Goal: Information Seeking & Learning: Learn about a topic

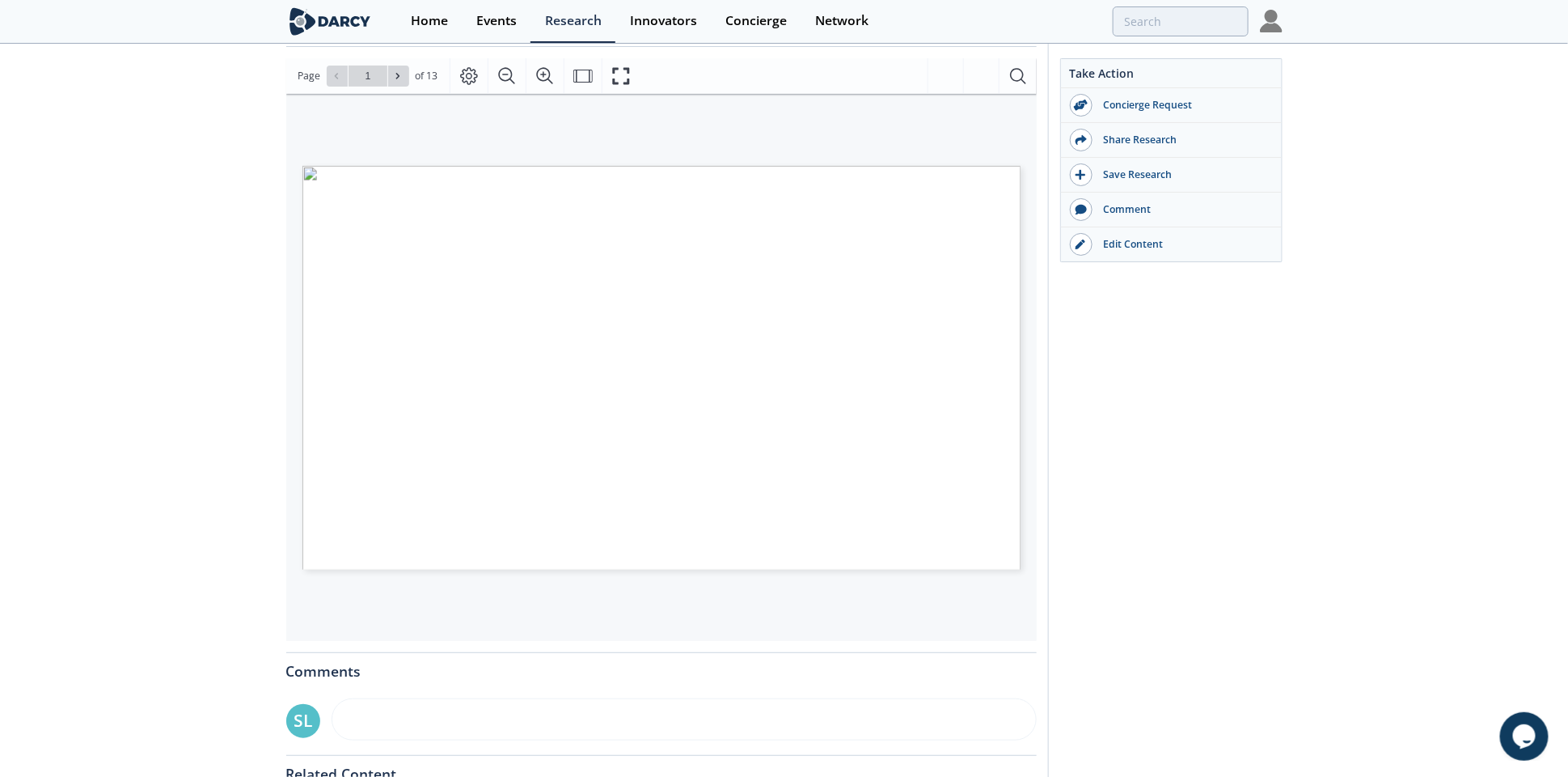
scroll to position [303, 0]
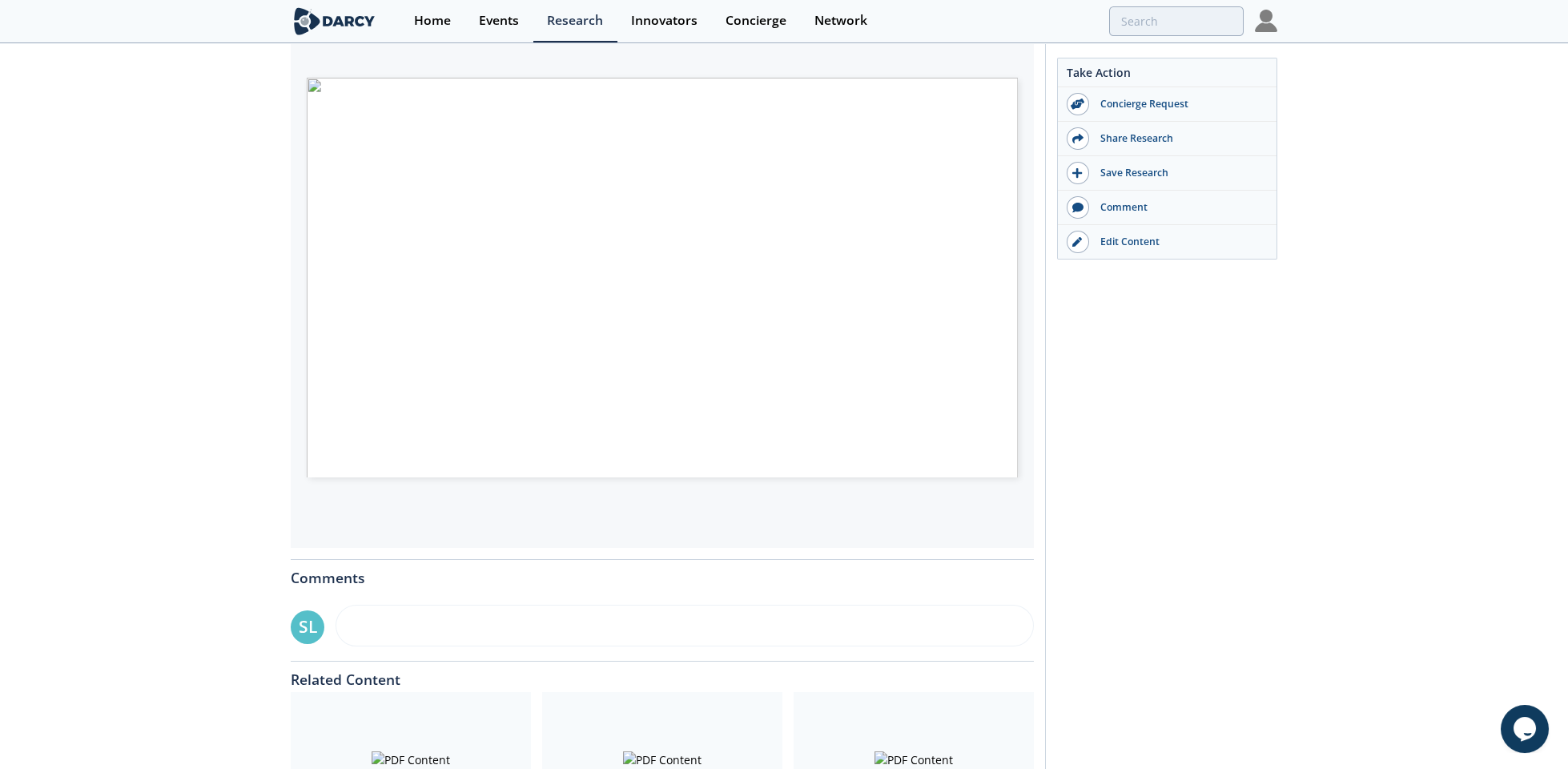
type input "2"
type input "3"
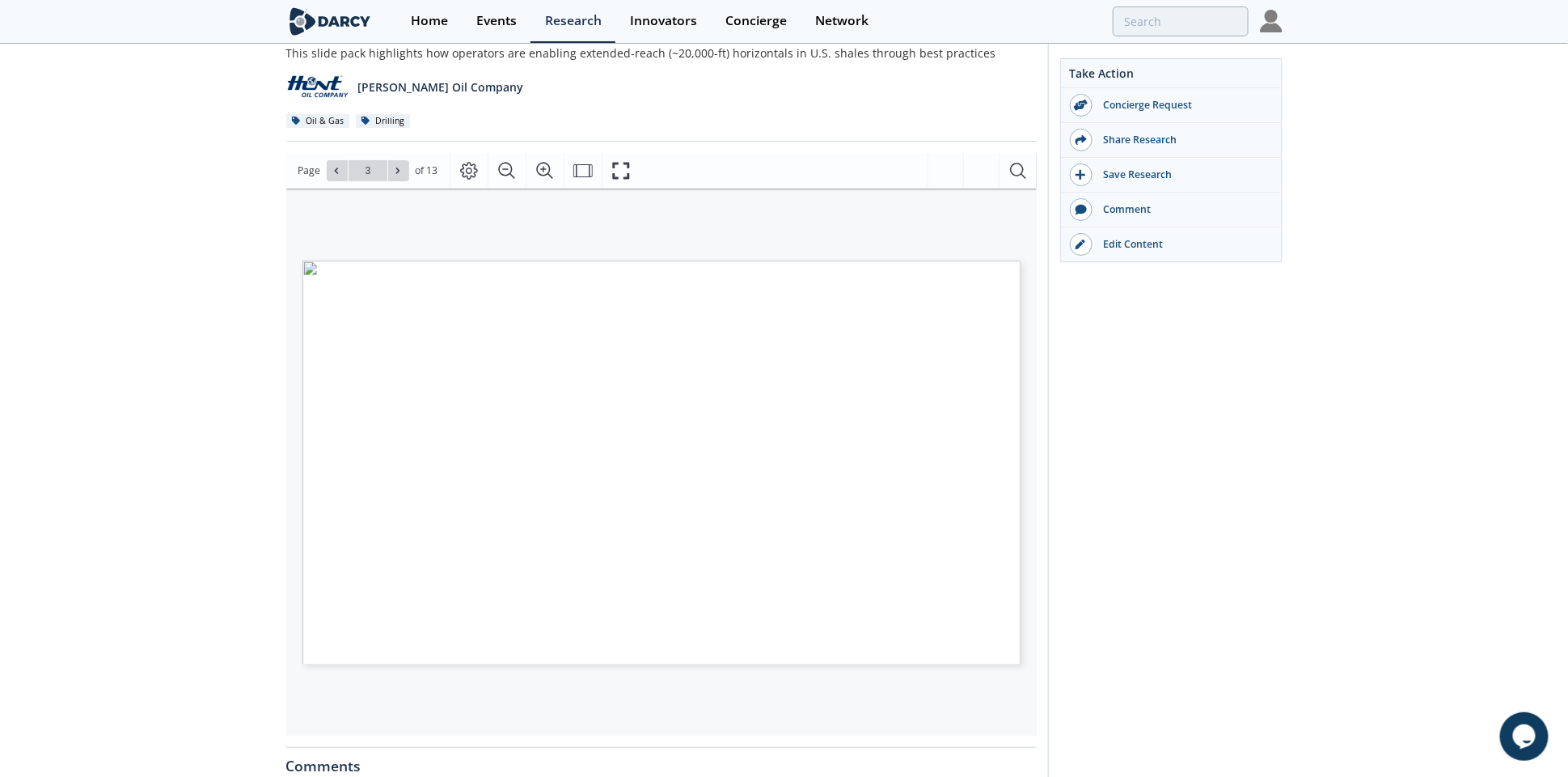
scroll to position [101, 0]
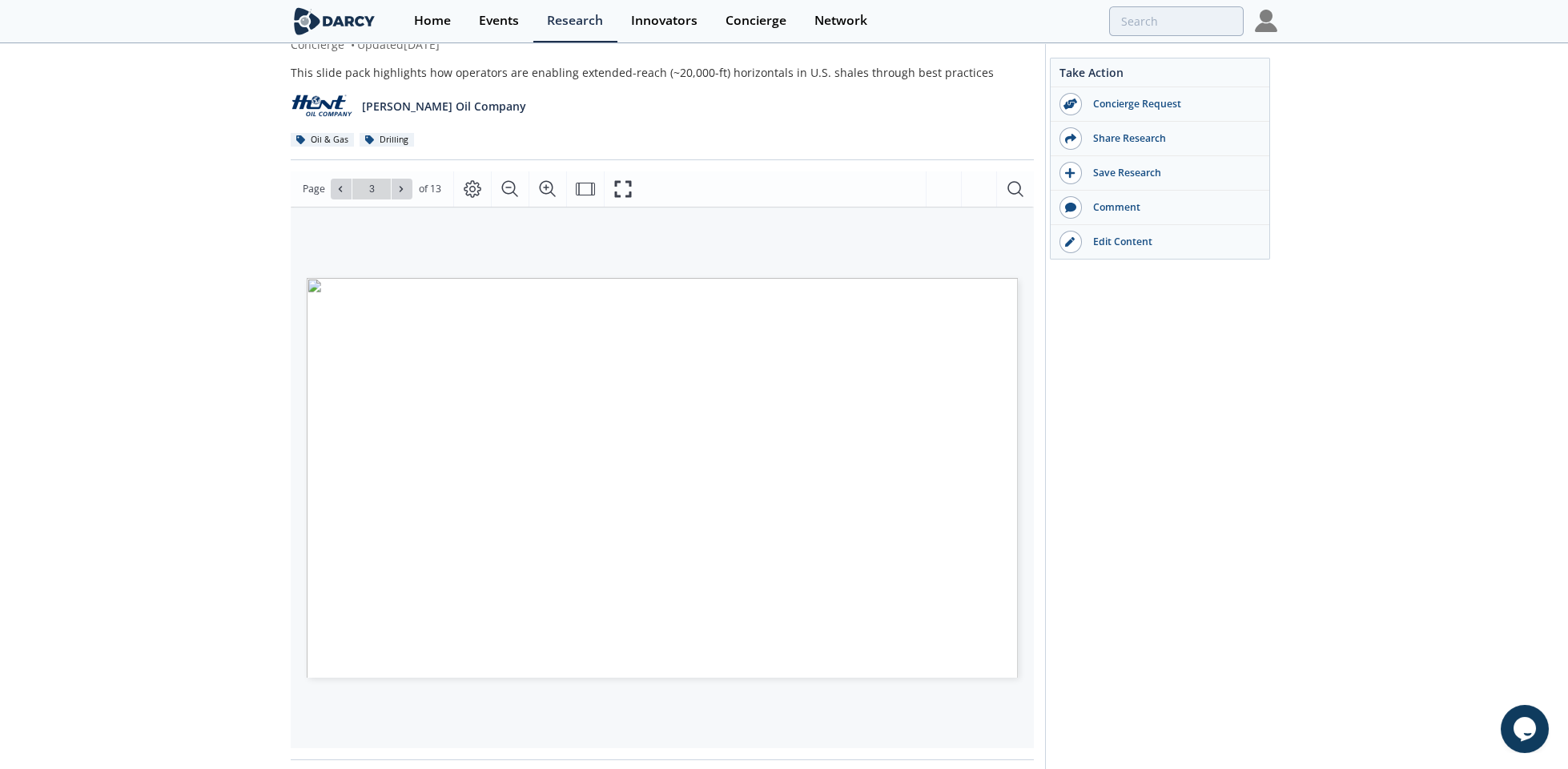
type input "4"
type input "6"
type input "7"
type input "8"
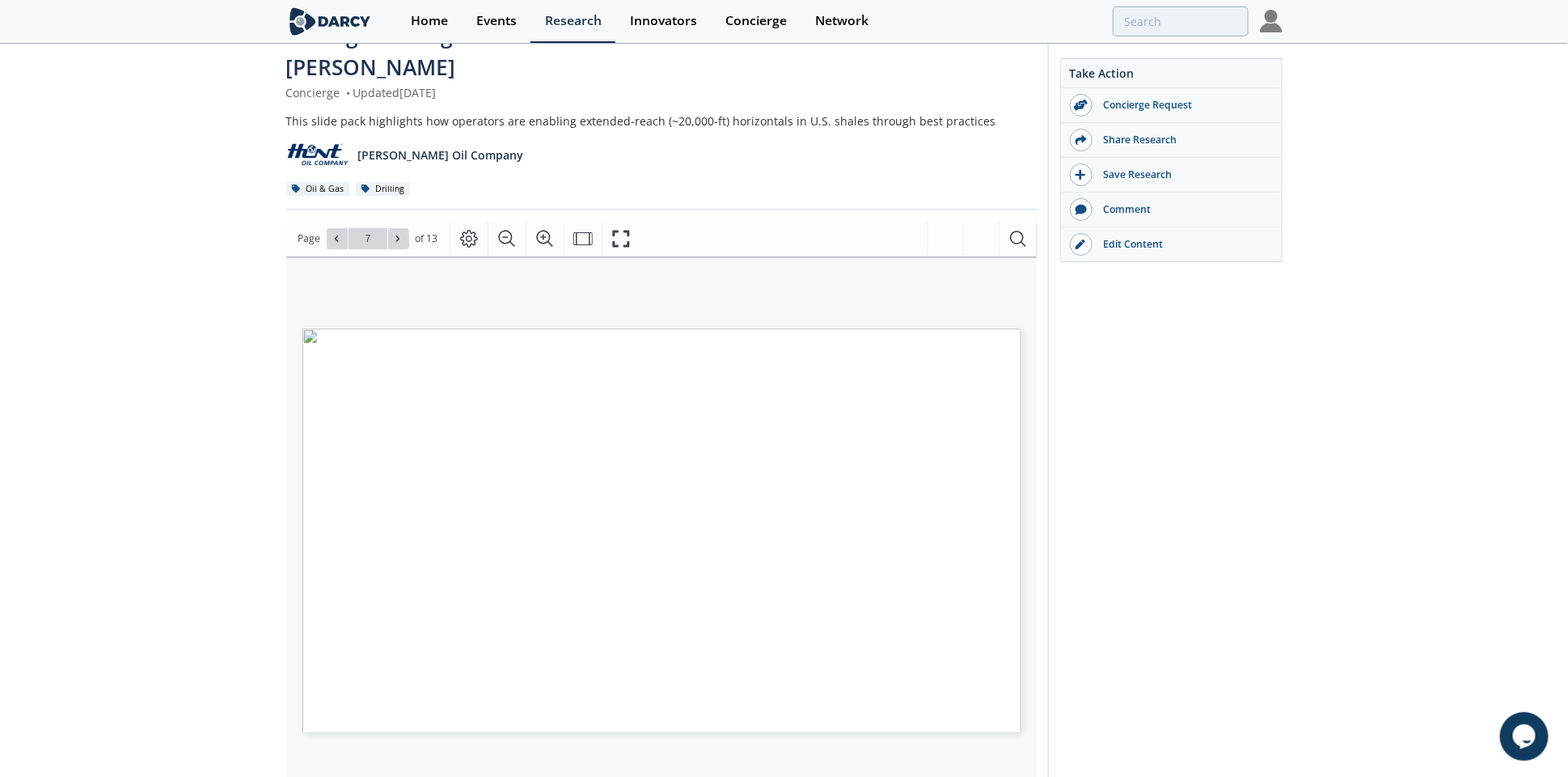
scroll to position [54, 0]
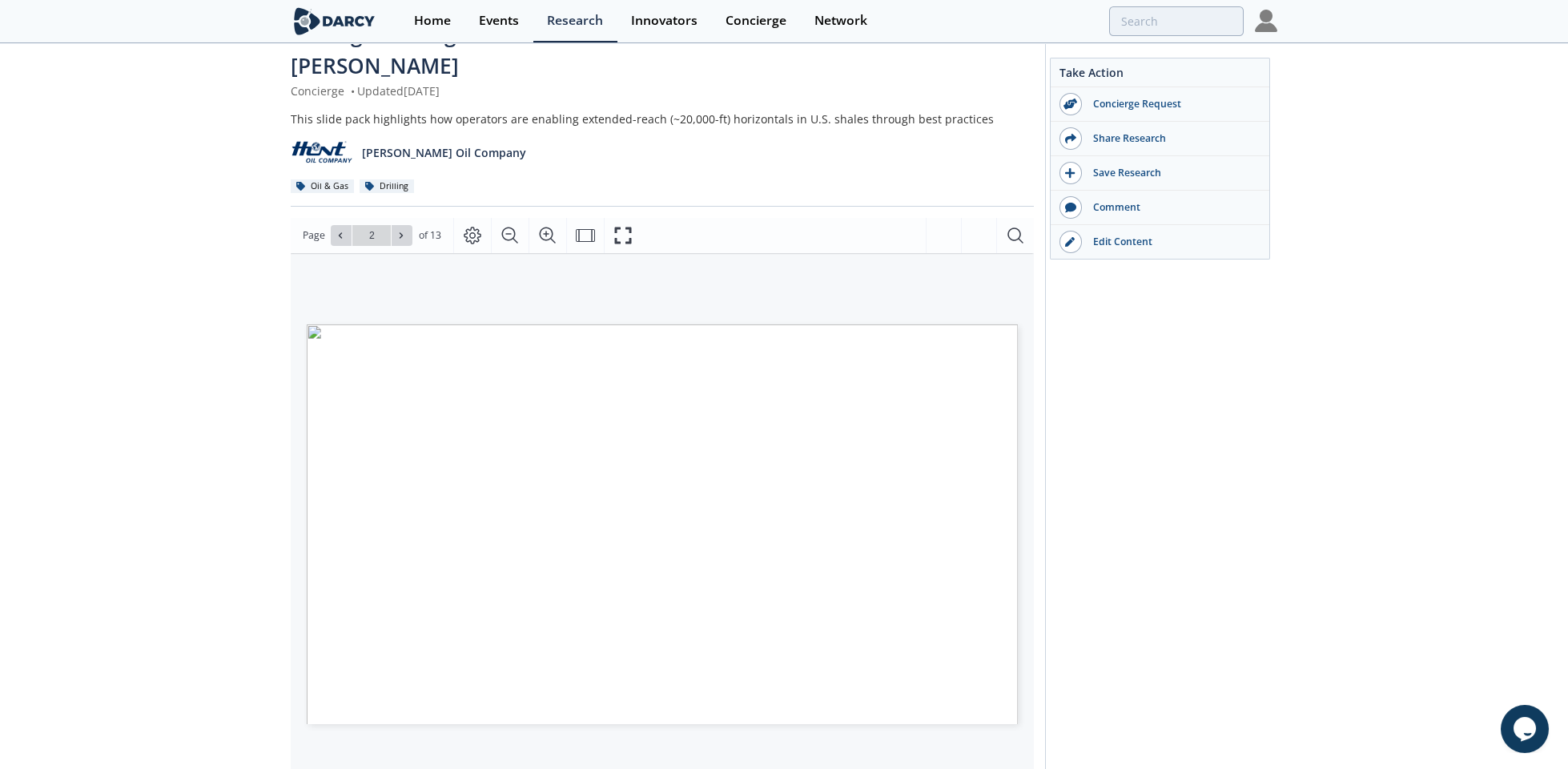
type input "1"
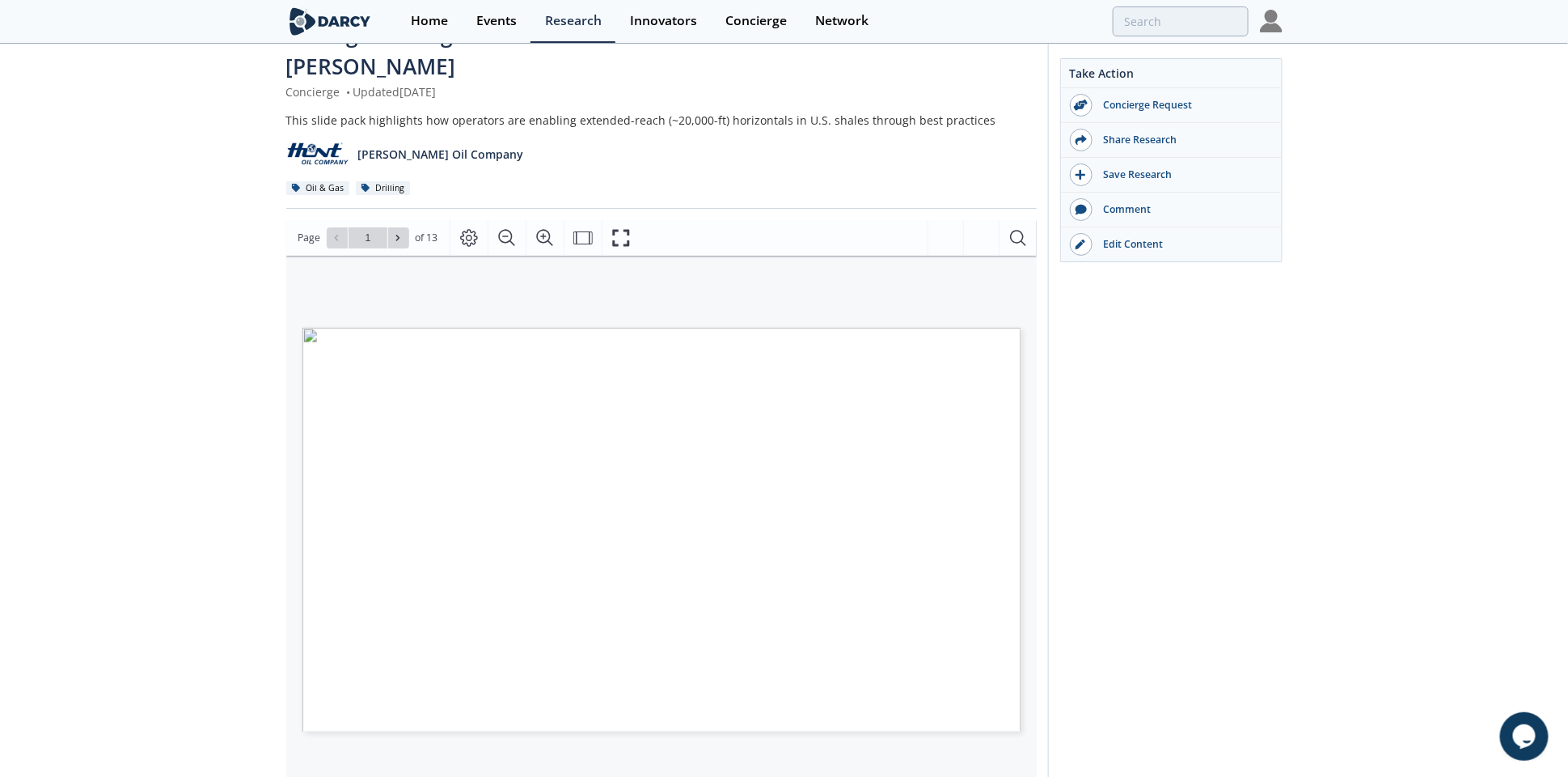
scroll to position [0, 0]
